Goal: Task Accomplishment & Management: Use online tool/utility

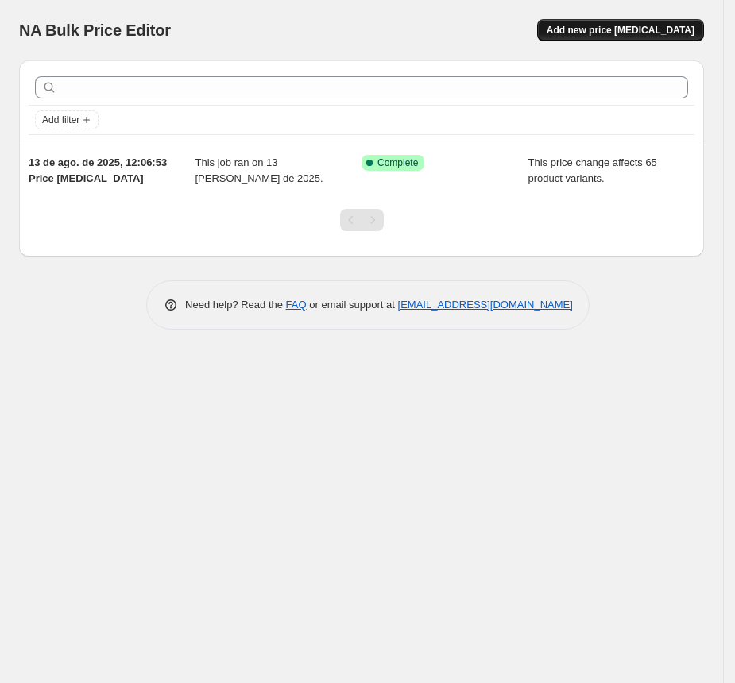
click at [657, 35] on span "Add new price [MEDICAL_DATA]" at bounding box center [621, 30] width 148 height 13
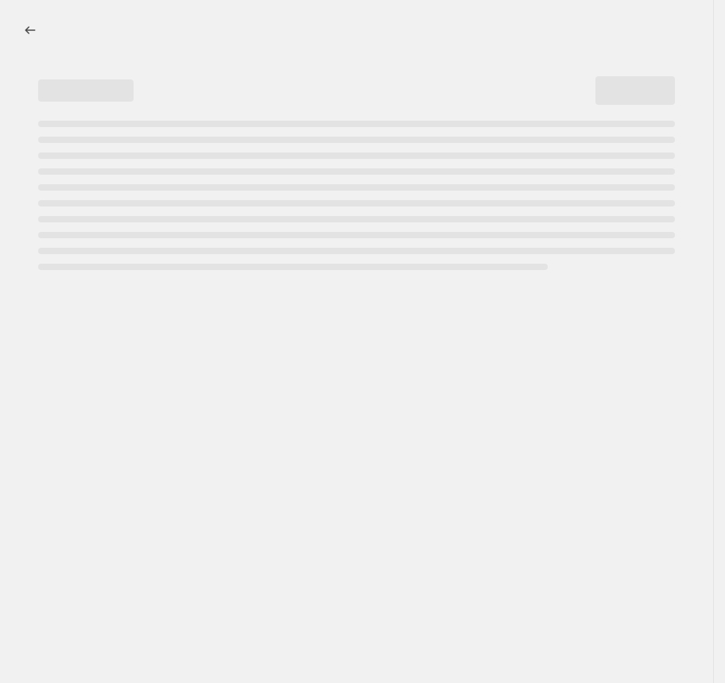
select select "percentage"
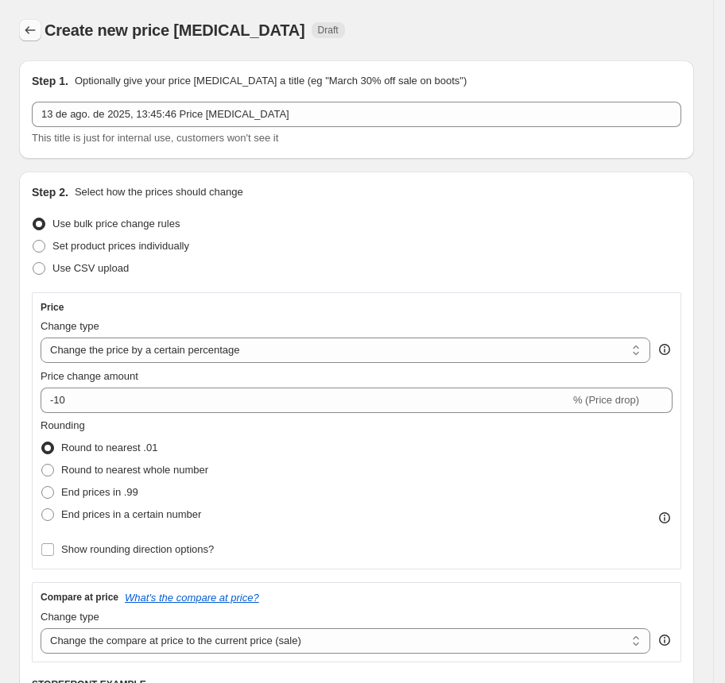
click at [29, 28] on icon "Price change jobs" at bounding box center [30, 30] width 16 height 16
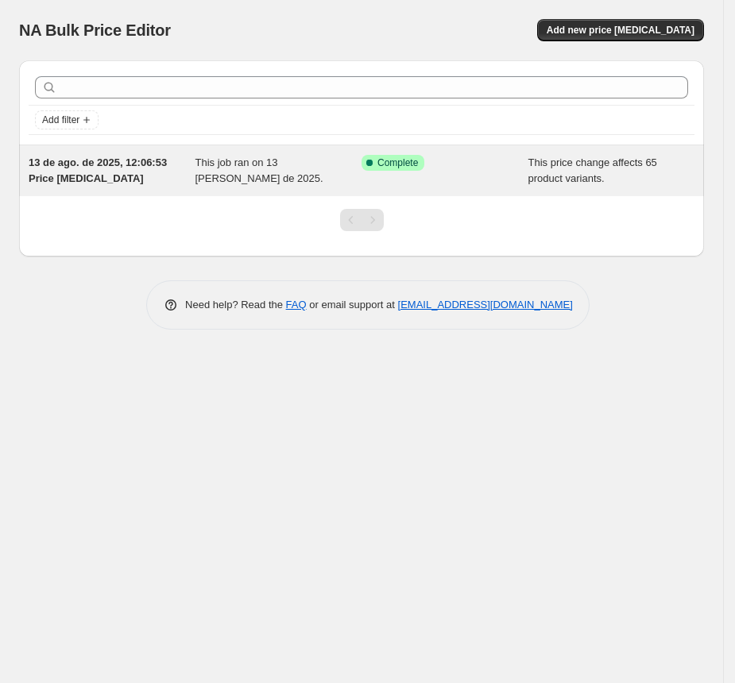
click at [244, 181] on div "This job ran on 13 [PERSON_NAME] de 2025." at bounding box center [279, 171] width 167 height 32
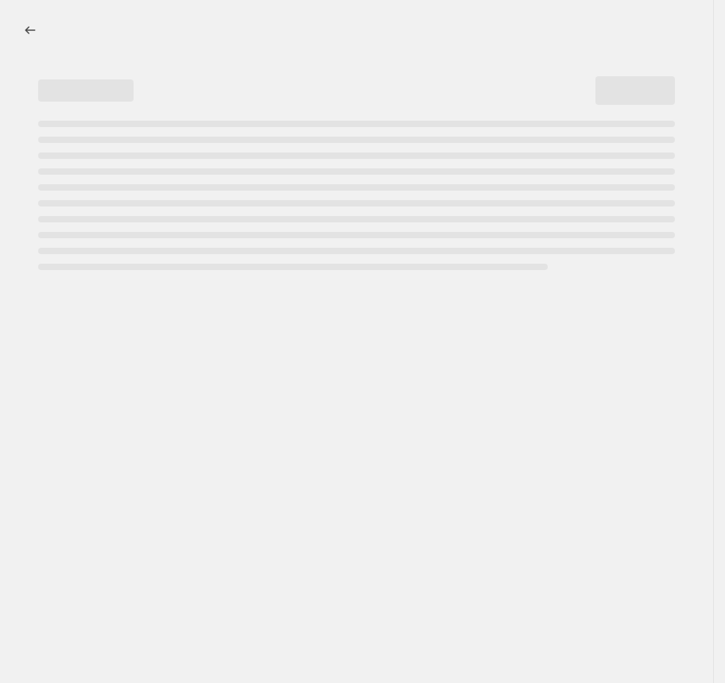
select select "pcap"
select select "no_change"
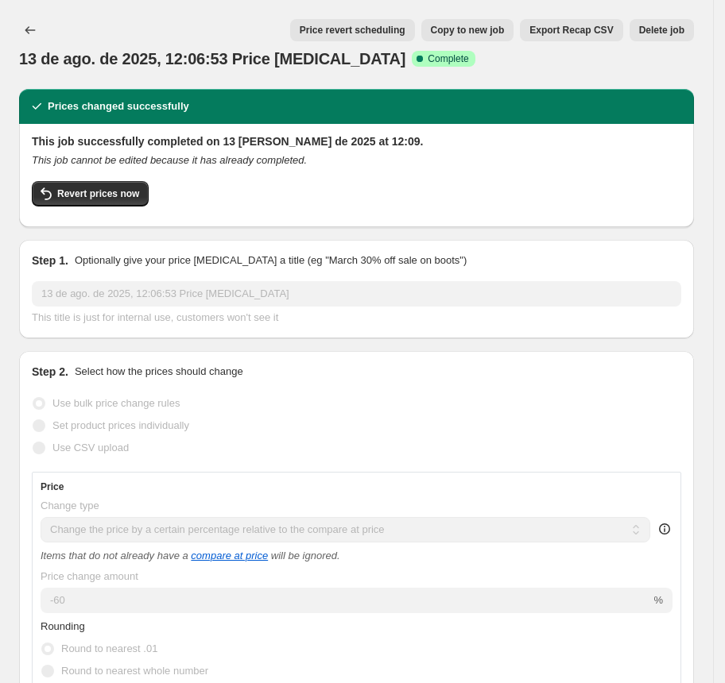
click at [505, 25] on span "Copy to new job" at bounding box center [468, 30] width 74 height 13
select select "pcap"
select select "no_change"
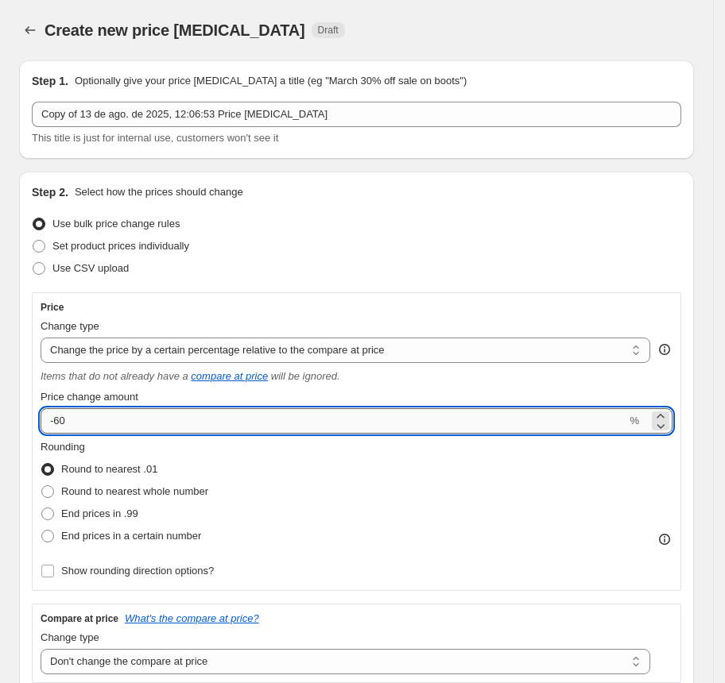
click at [122, 415] on input "-60" at bounding box center [334, 420] width 586 height 25
type input "-50"
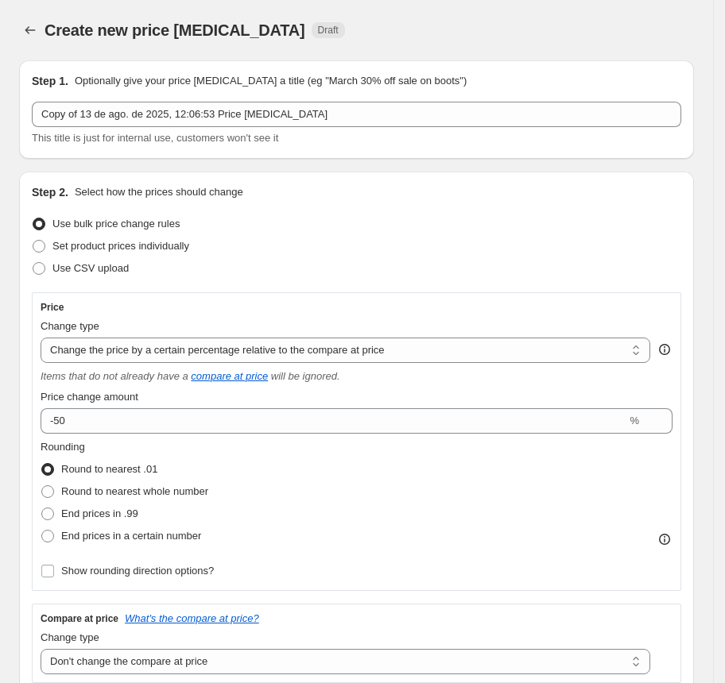
click at [429, 328] on div "Change type" at bounding box center [346, 327] width 610 height 16
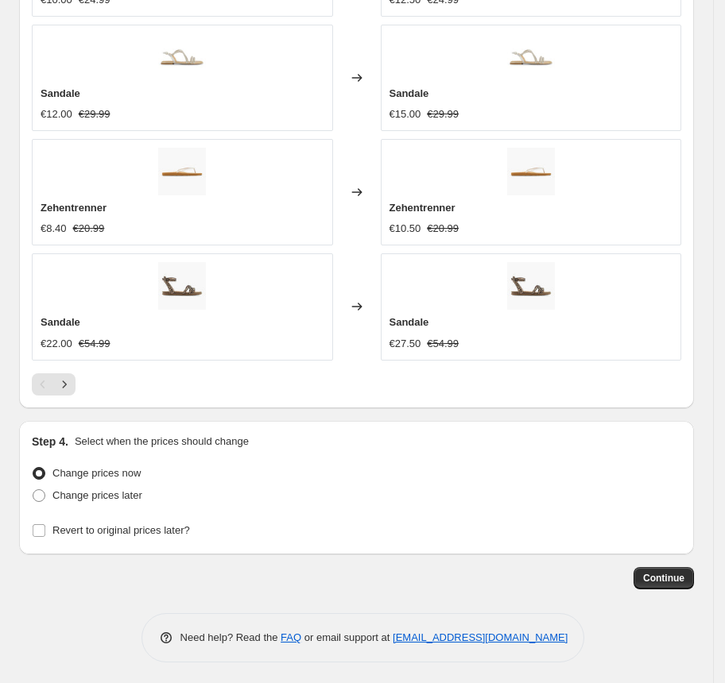
scroll to position [1331, 0]
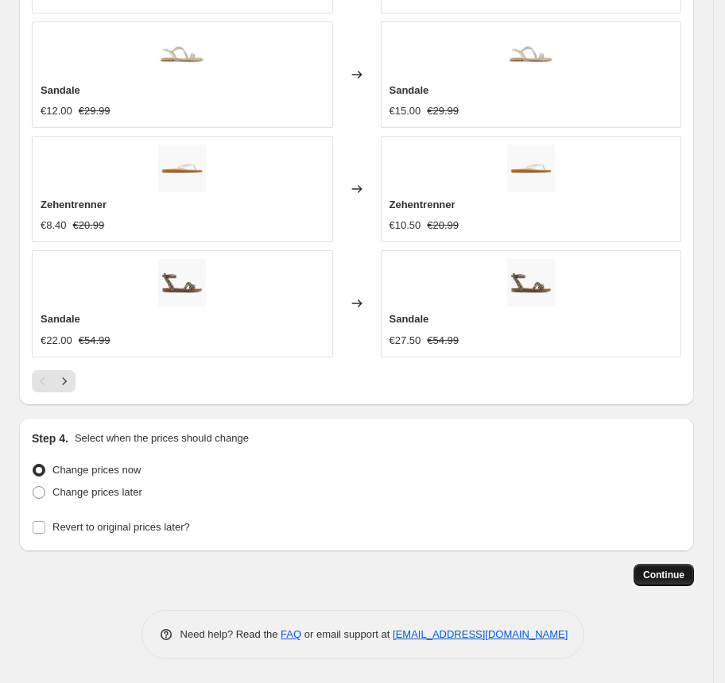
click at [676, 579] on span "Continue" at bounding box center [663, 575] width 41 height 13
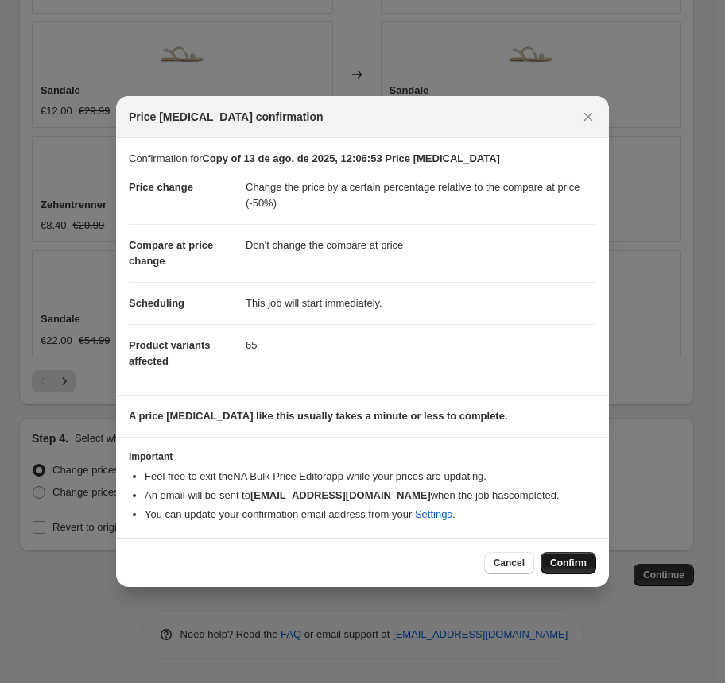
click at [567, 559] on span "Confirm" at bounding box center [568, 563] width 37 height 13
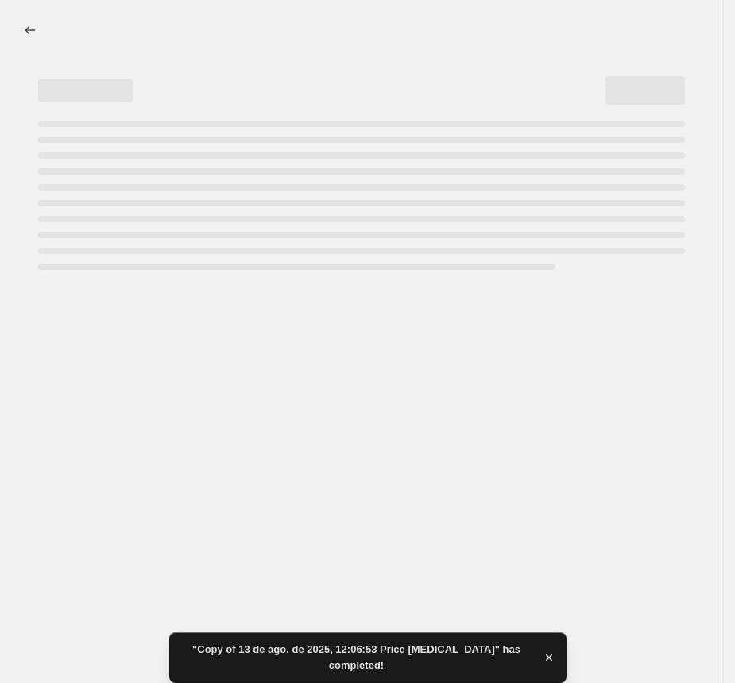
select select "pcap"
select select "no_change"
